Goal: Task Accomplishment & Management: Manage account settings

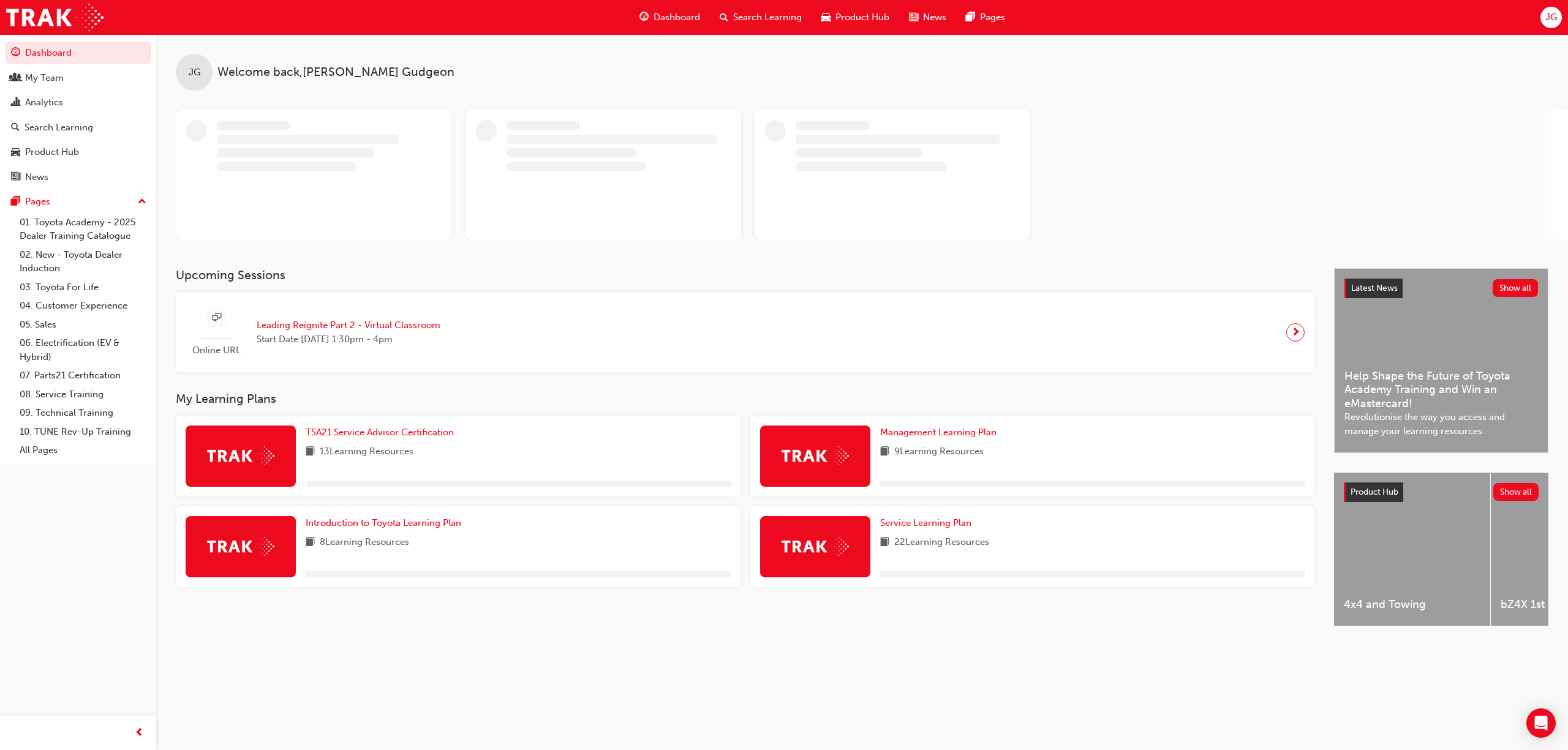
click at [1559, 18] on div "JG" at bounding box center [1550, 18] width 21 height 21
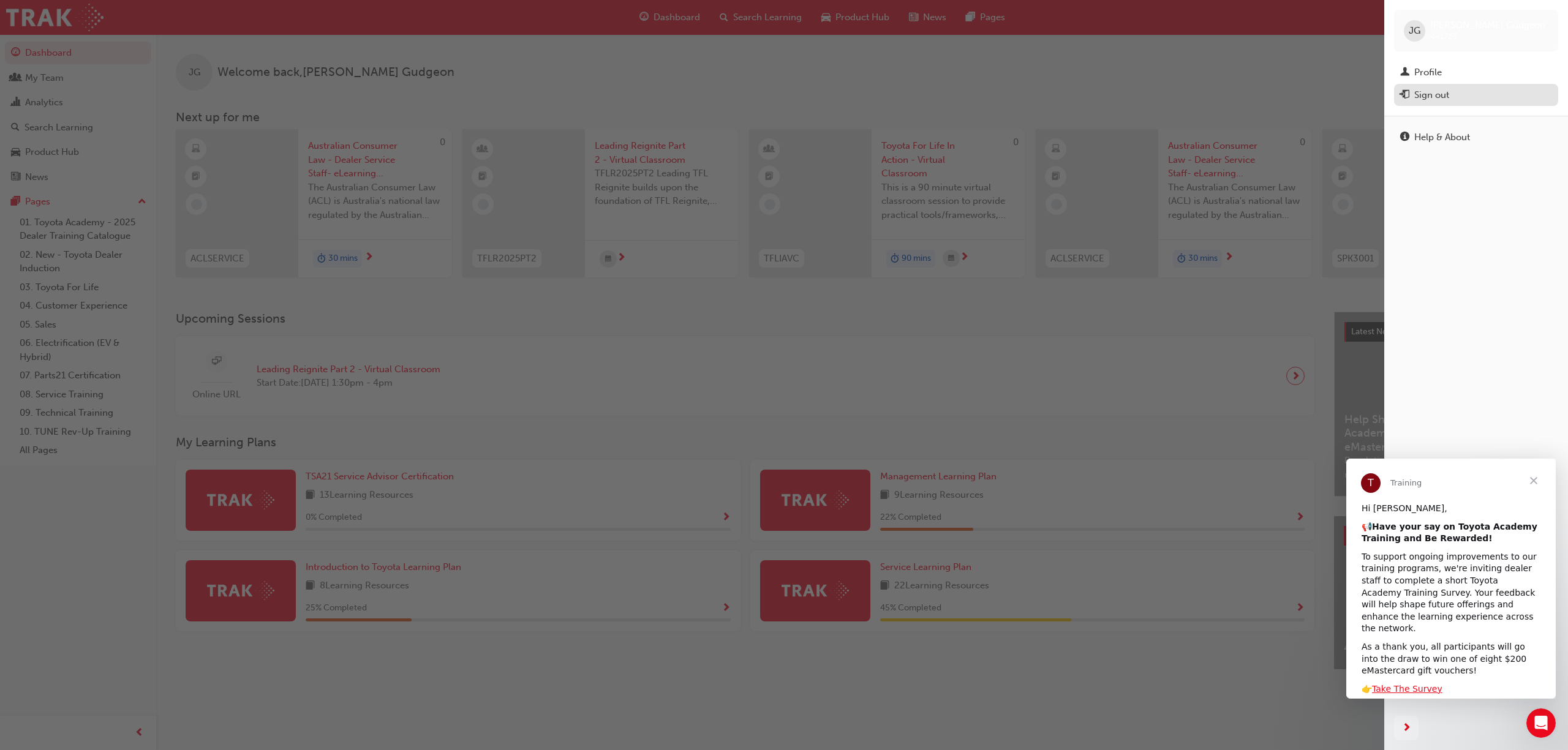
click at [1473, 86] on button "Sign out" at bounding box center [1475, 95] width 164 height 23
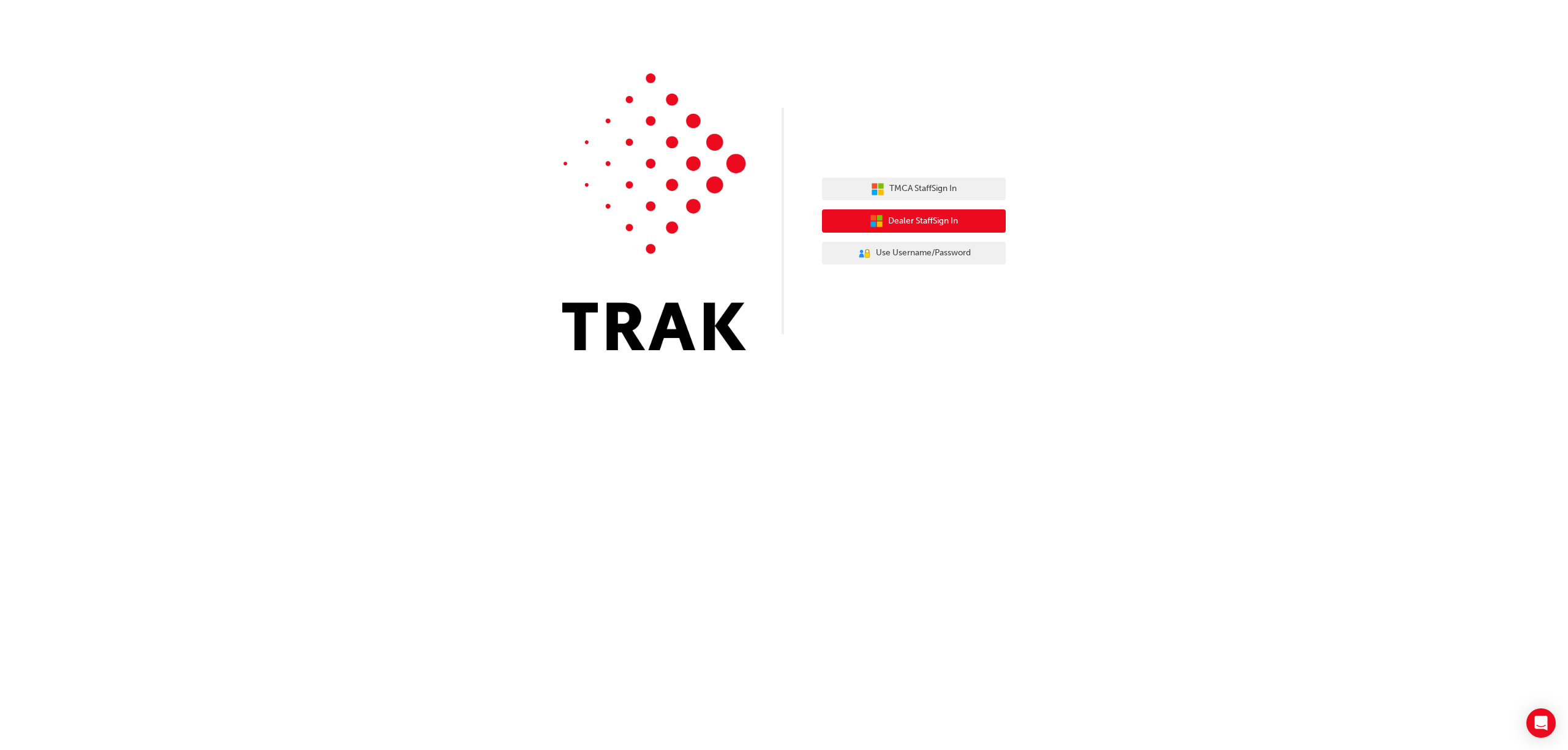
click at [941, 228] on button "Dealer Staff Sign In" at bounding box center [914, 221] width 184 height 24
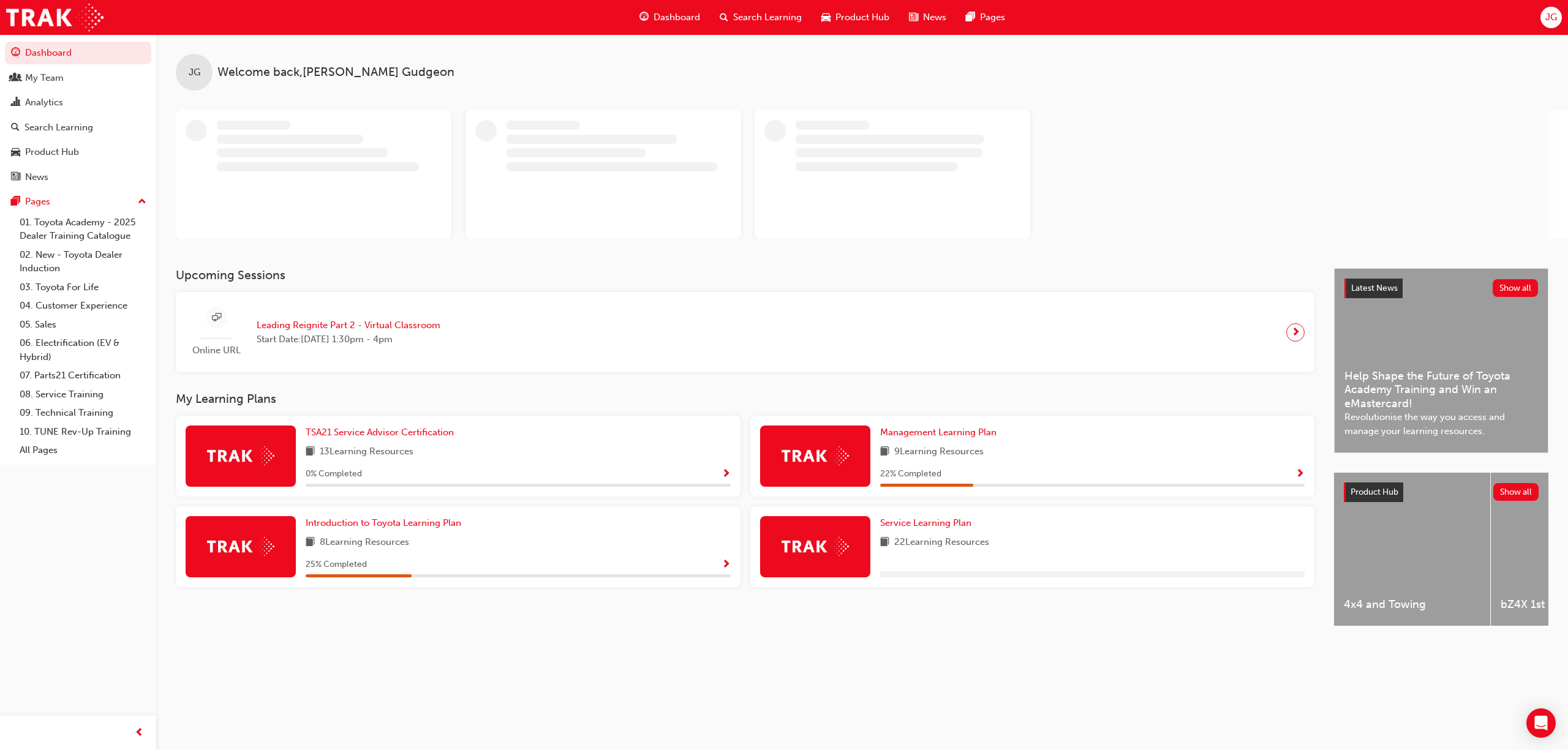
click at [1551, 19] on span "JG" at bounding box center [1550, 18] width 11 height 14
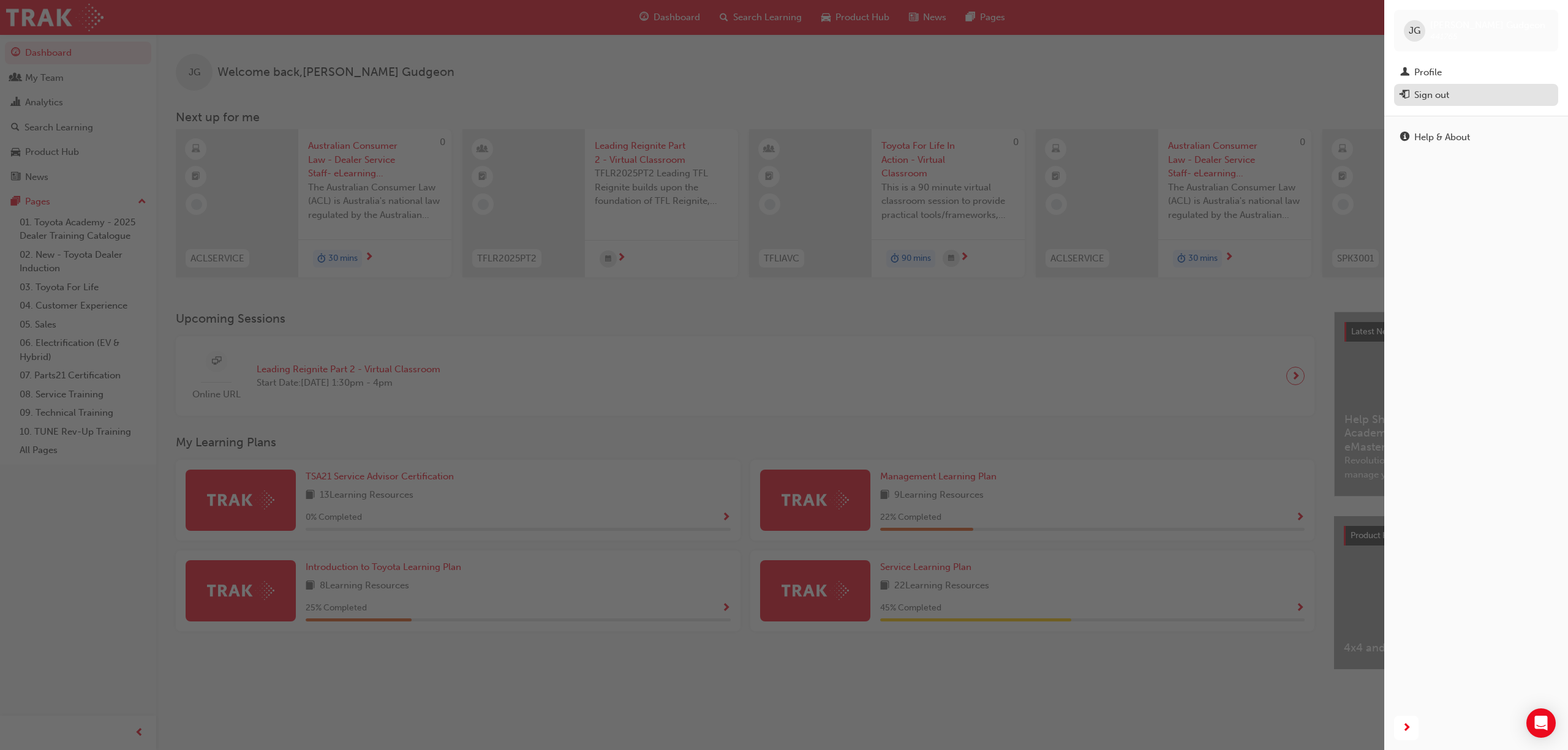
click at [1452, 91] on div "Sign out" at bounding box center [1475, 95] width 151 height 15
